Goal: Task Accomplishment & Management: Complete application form

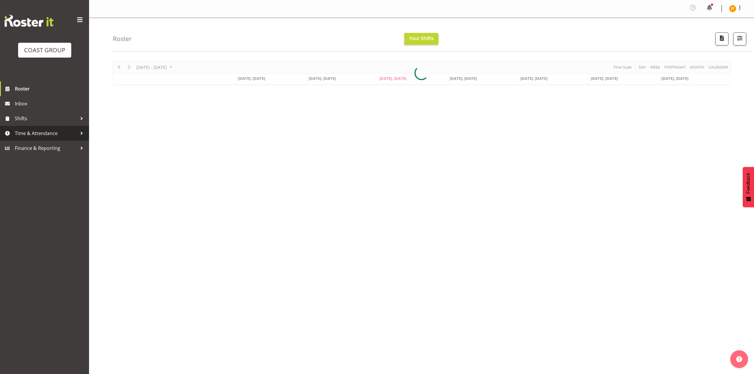
click at [30, 134] on span "Time & Attendance" at bounding box center [46, 133] width 62 height 9
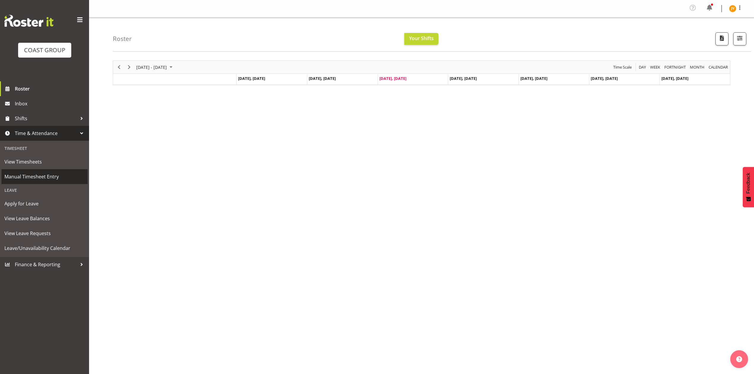
click at [26, 176] on span "Manual Timesheet Entry" at bounding box center [44, 176] width 80 height 9
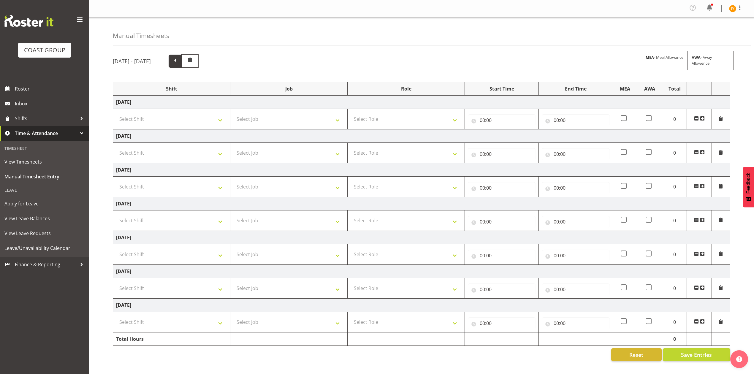
click at [179, 64] on span at bounding box center [175, 61] width 8 height 8
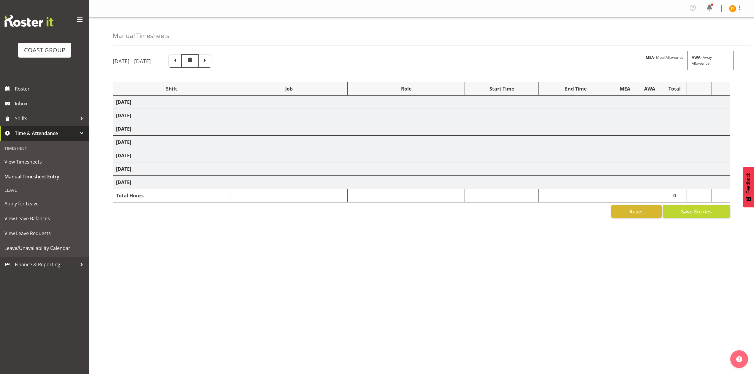
select select "1881"
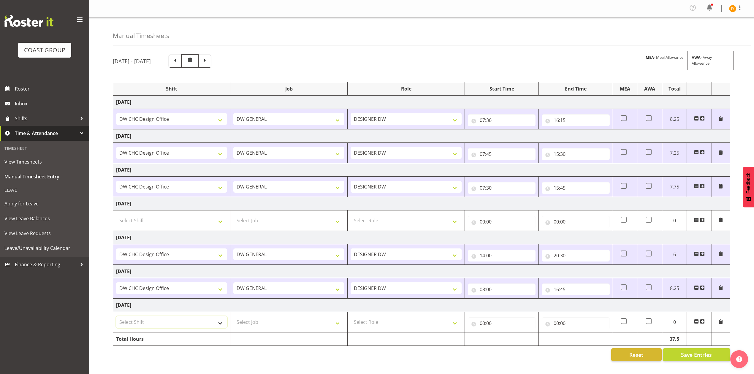
click at [209, 322] on select "Select Shift DW CHC Design Office DW CHC General Work Aug DW CHC General Work D…" at bounding box center [171, 322] width 111 height 12
select select "1512"
click at [116, 318] on select "Select Shift DW CHC Design Office DW CHC General Work Aug DW CHC General Work D…" at bounding box center [171, 322] width 111 height 12
click at [259, 326] on select "Select Job 1 Carlton Events 1 [PERSON_NAME][GEOGRAPHIC_DATA] 1 [PERSON_NAME][GE…" at bounding box center [288, 322] width 111 height 12
select select "1881"
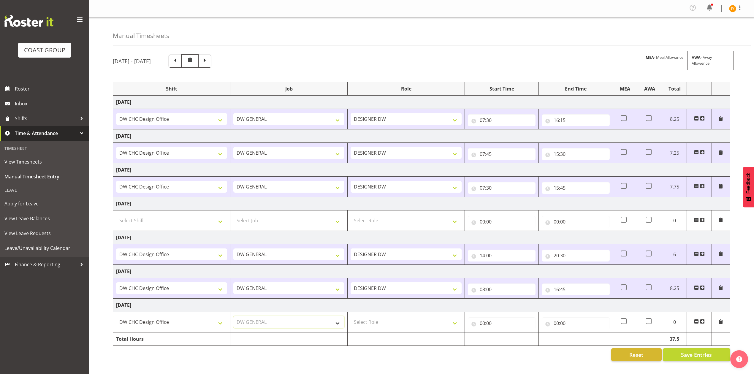
click at [233, 318] on select "Select Job 1 Carlton Events 1 [PERSON_NAME][GEOGRAPHIC_DATA] 1 [PERSON_NAME][GE…" at bounding box center [288, 322] width 111 height 12
click at [376, 326] on select "Select Role DESIGNER [PERSON_NAME]" at bounding box center [405, 322] width 111 height 12
select select "221"
click at [350, 318] on select "Select Role DESIGNER [PERSON_NAME]" at bounding box center [405, 322] width 111 height 12
click at [484, 326] on input "00:00" at bounding box center [502, 323] width 68 height 12
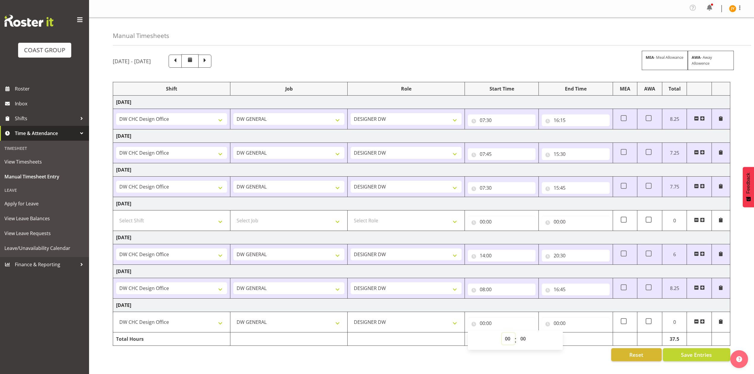
click at [505, 342] on select "00 01 02 03 04 05 06 07 08 09 10 11 12 13 14 15 16 17 18 19 20 21 22 23" at bounding box center [508, 339] width 13 height 12
click at [508, 343] on select "00 01 02 03 04 05 06 07 08 09 10 11 12 13 14 15 16 17 18 19 20 21 22 23" at bounding box center [508, 339] width 13 height 12
select select "7"
click at [502, 335] on select "00 01 02 03 04 05 06 07 08 09 10 11 12 13 14 15 16 17 18 19 20 21 22 23" at bounding box center [508, 339] width 13 height 12
type input "07:00"
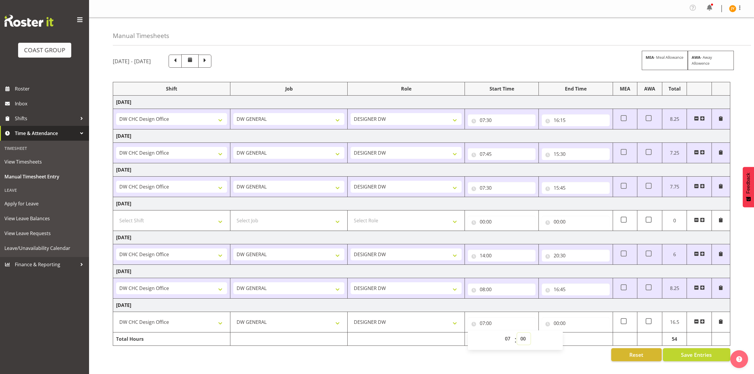
drag, startPoint x: 523, startPoint y: 340, endPoint x: 525, endPoint y: 337, distance: 4.1
click at [523, 340] on select "00 01 02 03 04 05 06 07 08 09 10 11 12 13 14 15 16 17 18 19 20 21 22 23 24 25 2…" at bounding box center [523, 339] width 13 height 12
select select "45"
click at [517, 335] on select "00 01 02 03 04 05 06 07 08 09 10 11 12 13 14 15 16 17 18 19 20 21 22 23 24 25 2…" at bounding box center [523, 339] width 13 height 12
type input "07:45"
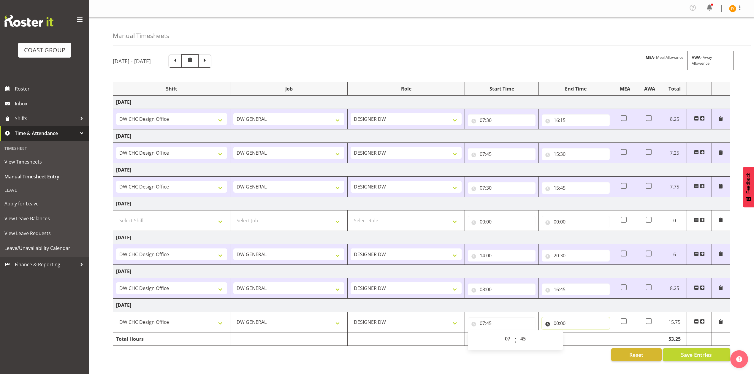
click at [554, 324] on input "00:00" at bounding box center [576, 323] width 68 height 12
click at [580, 339] on select "00 01 02 03 04 05 06 07 08 09 10 11 12 13 14 15 16 17 18 19 20 21 22 23" at bounding box center [581, 339] width 13 height 12
select select "16"
click at [575, 335] on select "00 01 02 03 04 05 06 07 08 09 10 11 12 13 14 15 16 17 18 19 20 21 22 23" at bounding box center [581, 339] width 13 height 12
type input "16:00"
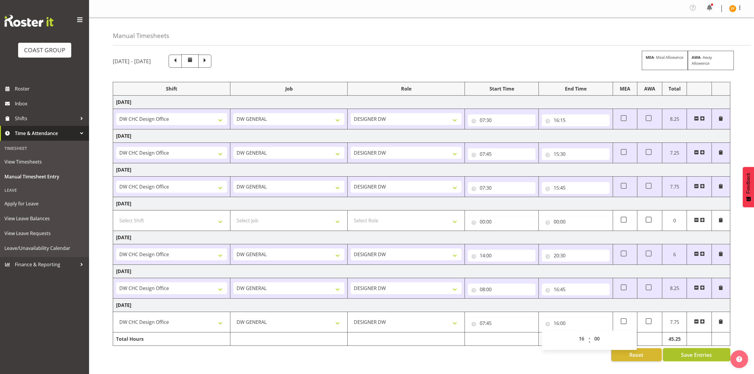
click at [701, 359] on span "Save Entries" at bounding box center [696, 355] width 31 height 8
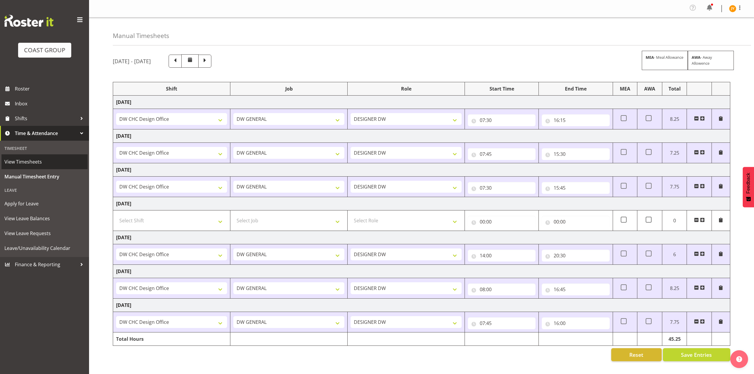
click at [22, 166] on span "View Timesheets" at bounding box center [44, 161] width 80 height 9
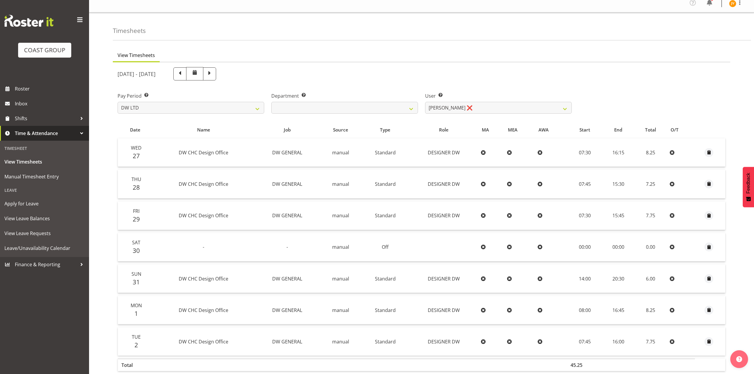
scroll to position [40, 0]
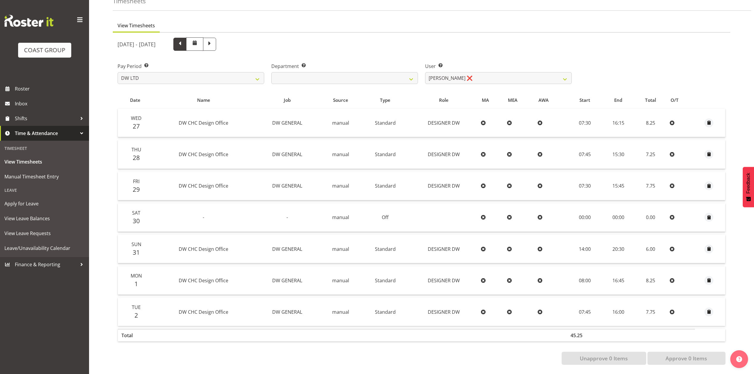
click at [184, 41] on span at bounding box center [180, 44] width 8 height 8
select select
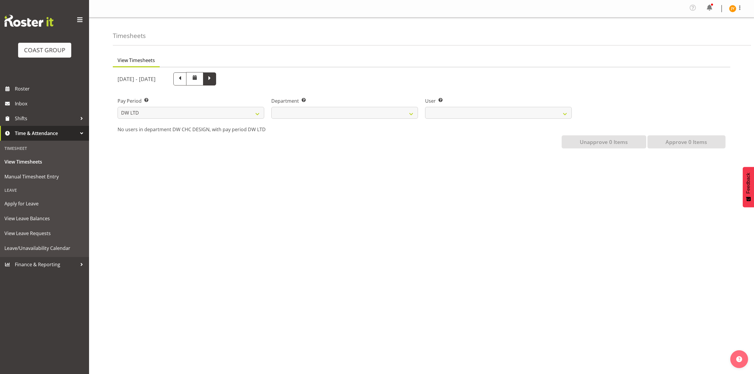
scroll to position [0, 0]
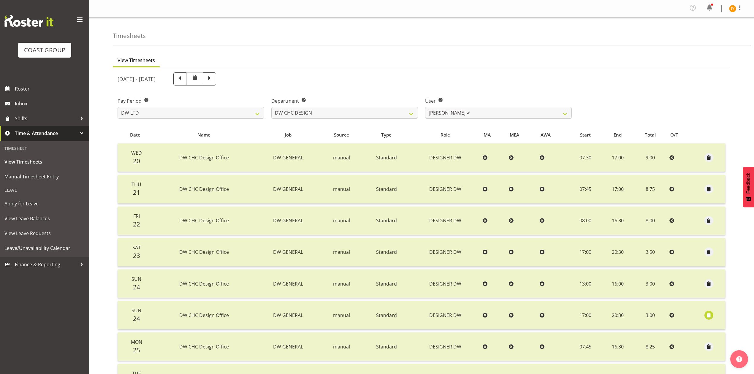
click at [213, 76] on span at bounding box center [210, 78] width 8 height 8
select select
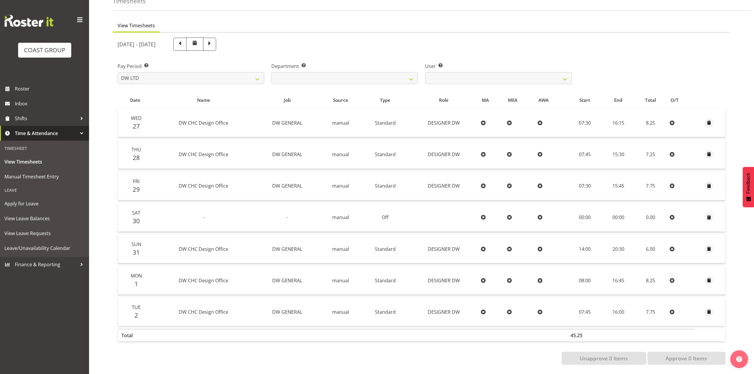
scroll to position [40, 0]
